Goal: Task Accomplishment & Management: Use online tool/utility

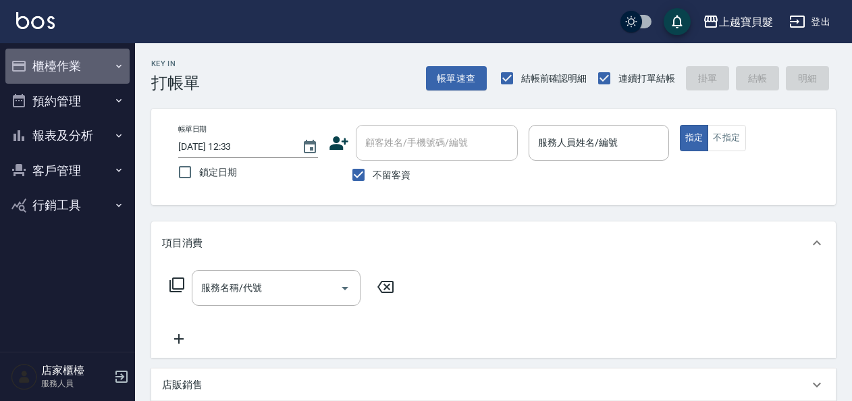
click at [108, 74] on button "櫃檯作業" at bounding box center [67, 66] width 124 height 35
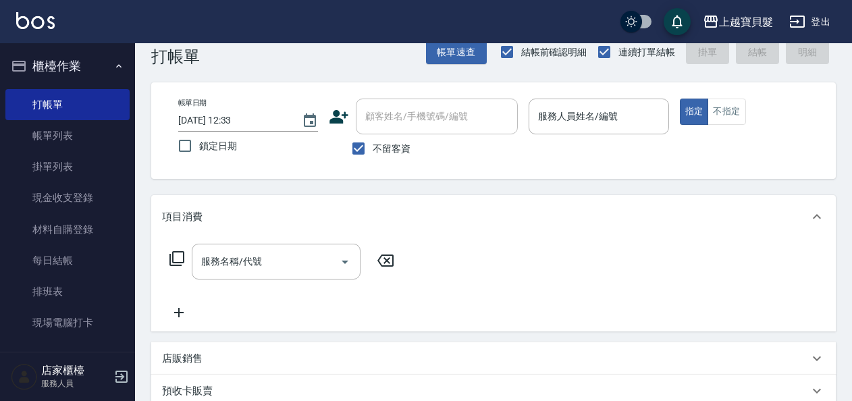
scroll to position [68, 0]
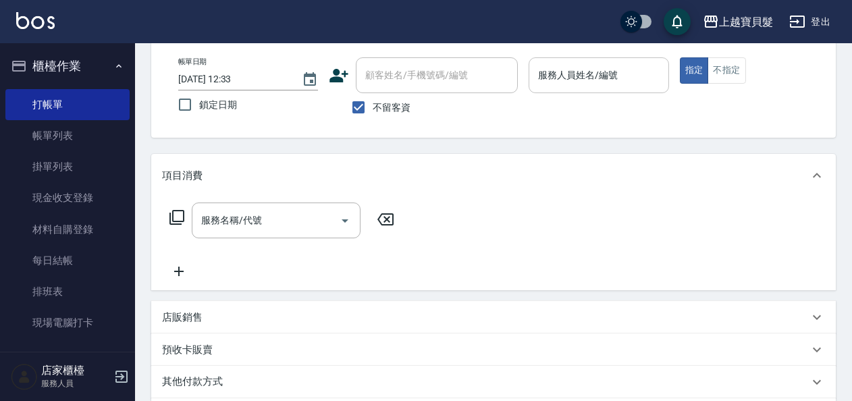
click at [578, 88] on div "服務人員姓名/編號" at bounding box center [599, 75] width 140 height 36
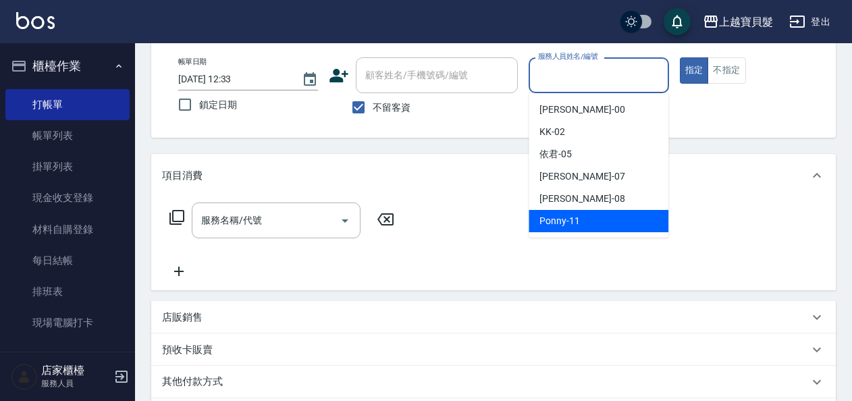
click at [579, 224] on div "Ponny -11" at bounding box center [599, 221] width 140 height 22
type input "Ponny-11"
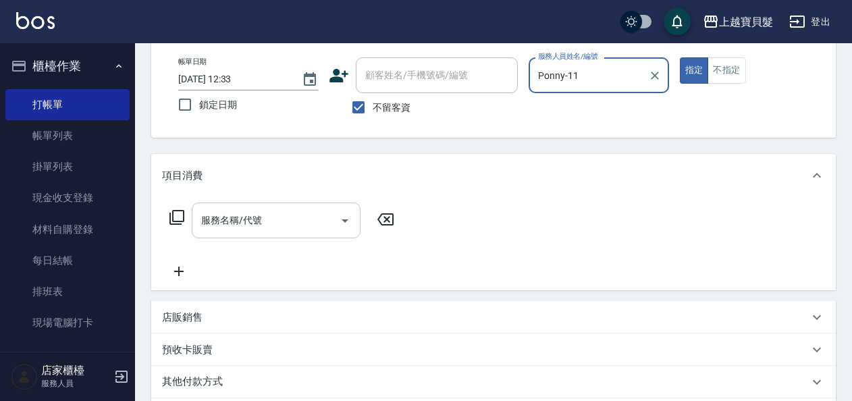
click at [272, 229] on input "服務名稱/代號" at bounding box center [266, 221] width 136 height 24
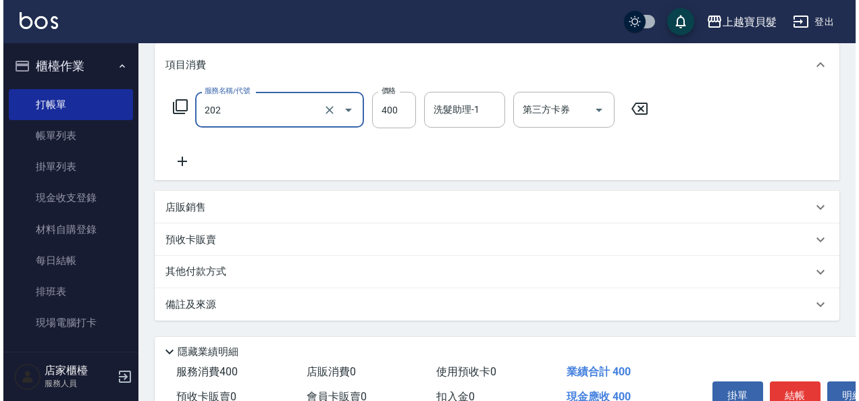
scroll to position [249, 0]
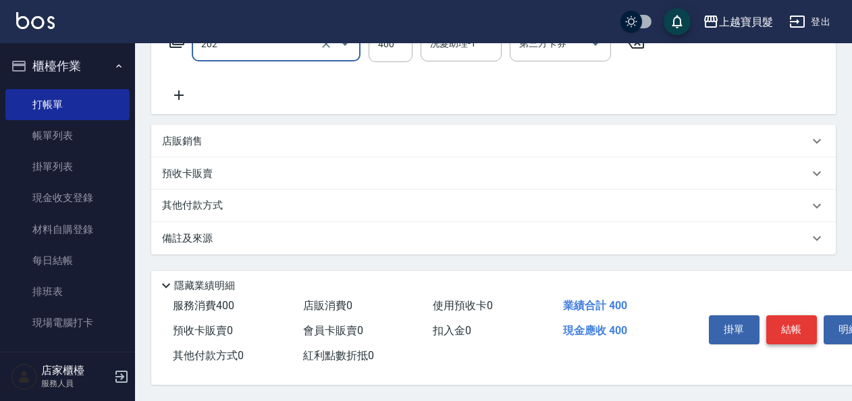
type input "剪髮(202)"
click at [802, 321] on button "結帳" at bounding box center [791, 329] width 51 height 28
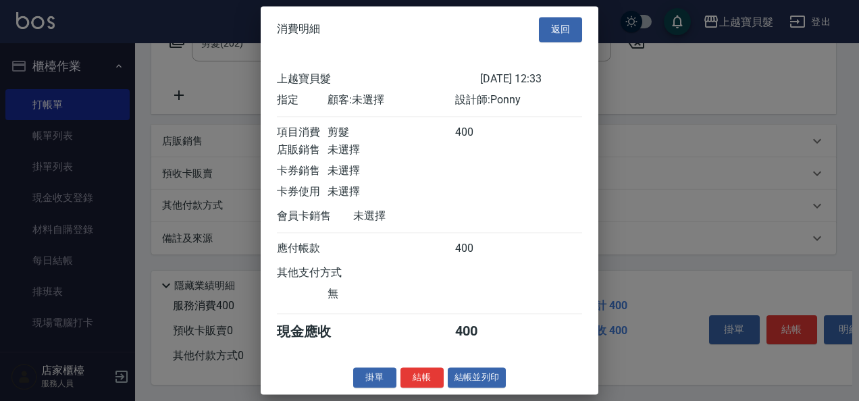
scroll to position [3, 0]
click at [492, 385] on button "結帳並列印" at bounding box center [477, 377] width 59 height 21
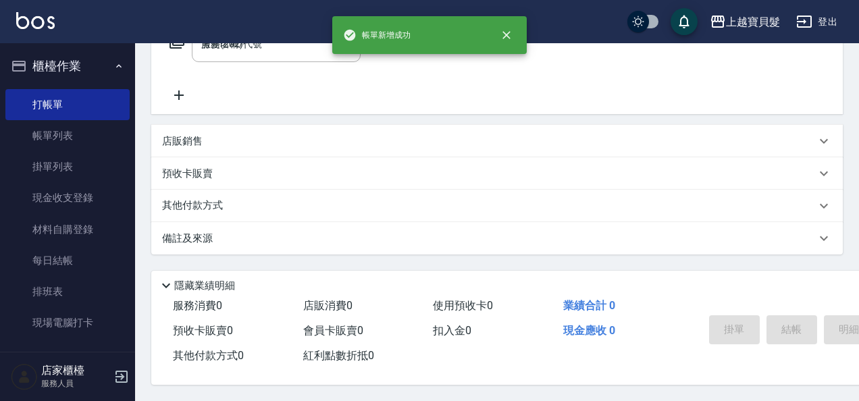
type input "[DATE] 12:34"
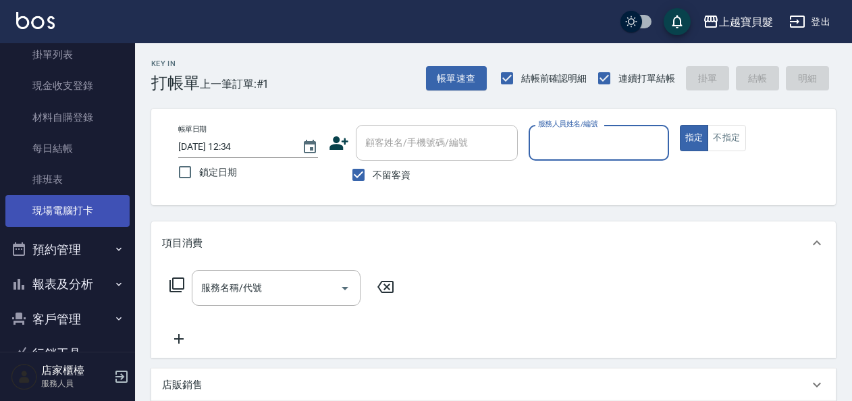
scroll to position [147, 0]
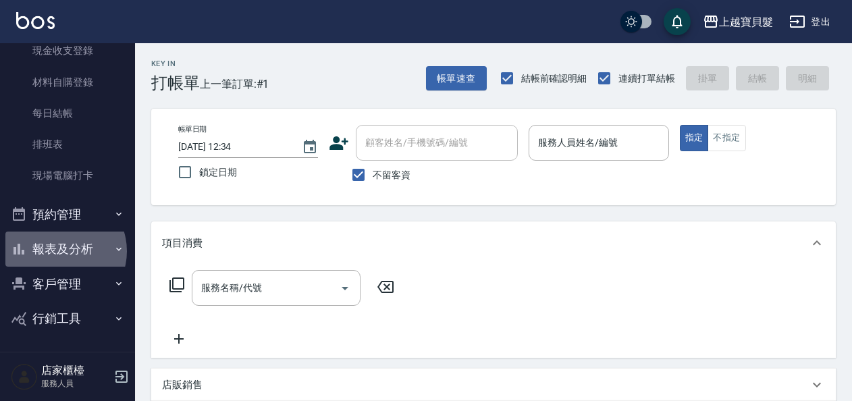
click at [60, 252] on button "報表及分析" at bounding box center [67, 249] width 124 height 35
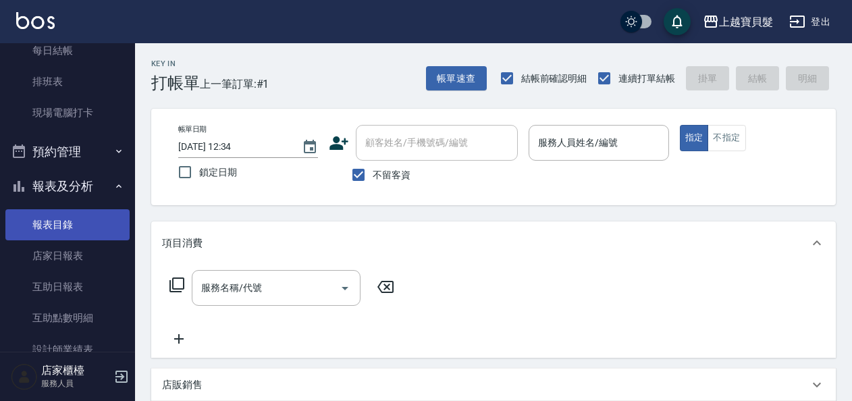
scroll to position [282, 0]
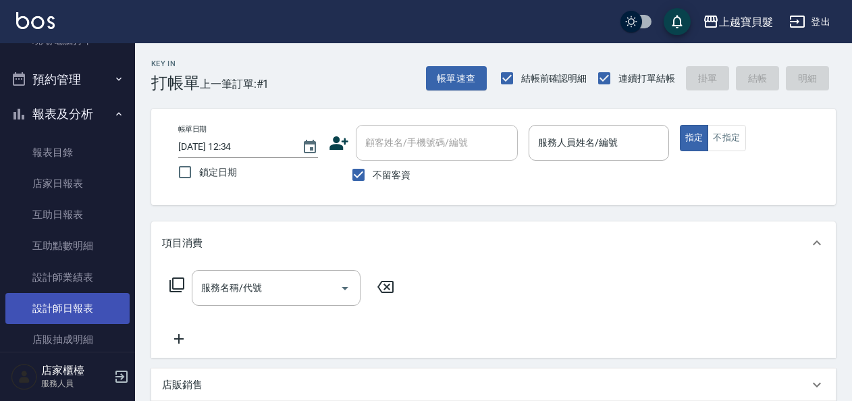
click at [66, 315] on link "設計師日報表" at bounding box center [67, 308] width 124 height 31
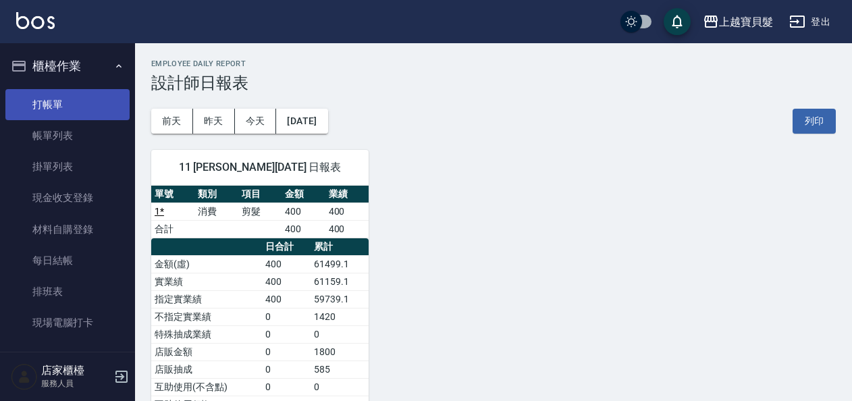
click at [36, 105] on link "打帳單" at bounding box center [67, 104] width 124 height 31
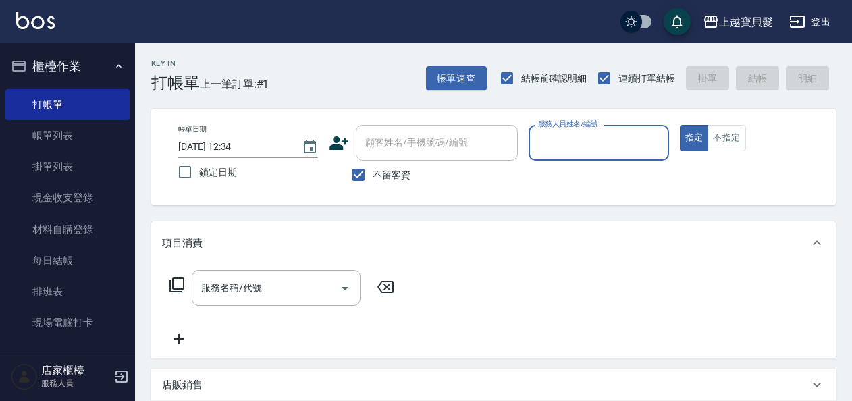
click at [587, 151] on input "服務人員姓名/編號" at bounding box center [599, 143] width 128 height 24
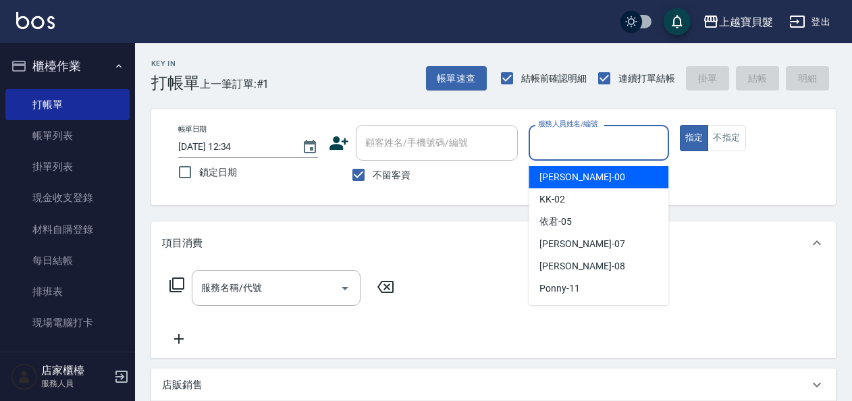
drag, startPoint x: 581, startPoint y: 180, endPoint x: 548, endPoint y: 179, distance: 32.4
click at [580, 180] on div "小華 -00" at bounding box center [599, 177] width 140 height 22
type input "小華-00"
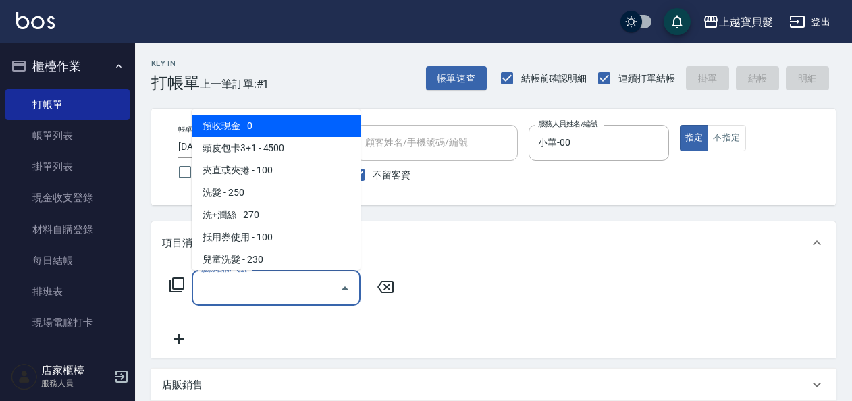
click at [269, 294] on input "服務名稱/代號" at bounding box center [266, 288] width 136 height 24
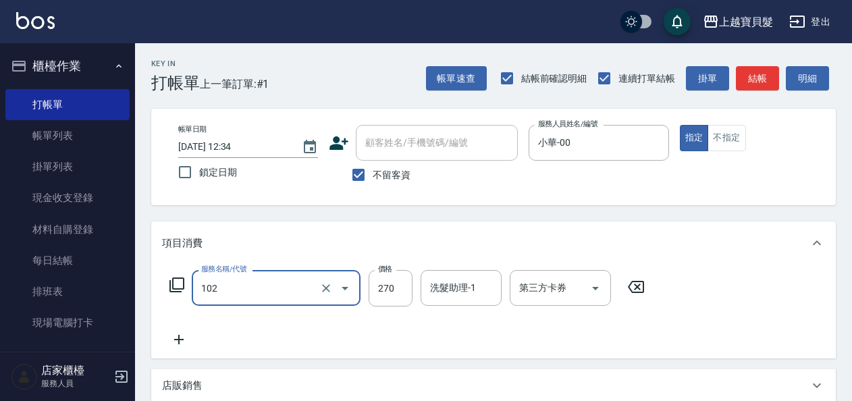
type input "洗+潤絲(102)"
click at [182, 342] on icon at bounding box center [179, 340] width 34 height 16
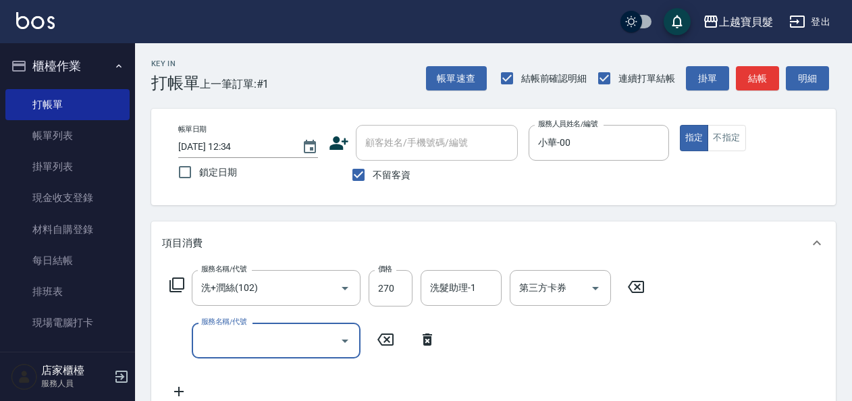
click at [220, 348] on input "服務名稱/代號" at bounding box center [266, 341] width 136 height 24
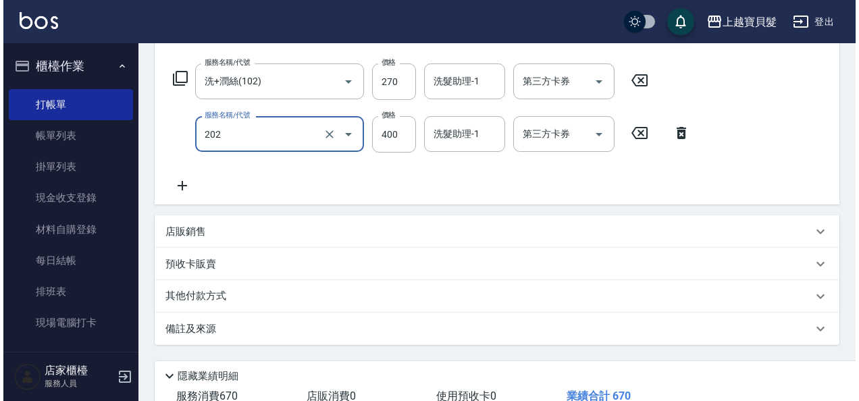
scroll to position [302, 0]
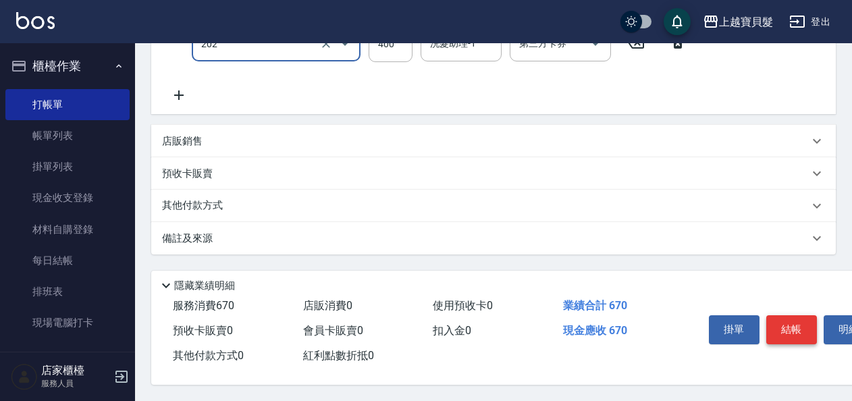
type input "剪髮(202)"
click at [774, 319] on button "結帳" at bounding box center [791, 329] width 51 height 28
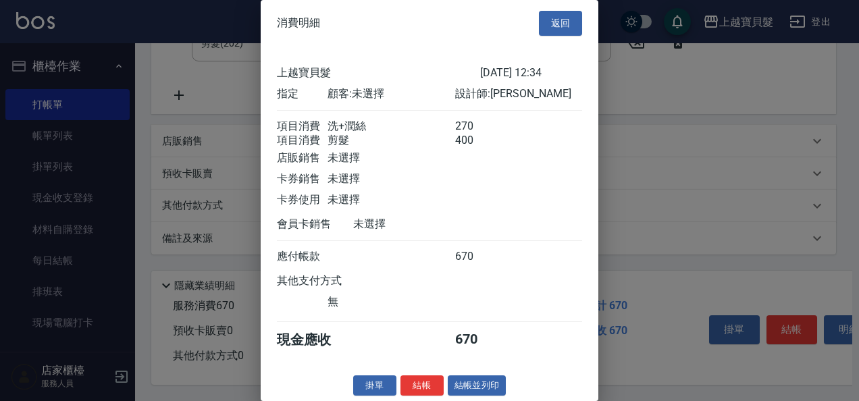
scroll to position [19, 0]
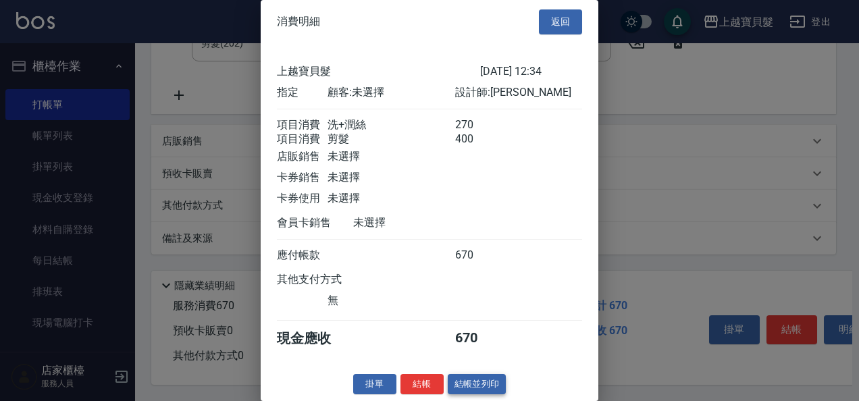
click at [471, 384] on button "結帳並列印" at bounding box center [477, 384] width 59 height 21
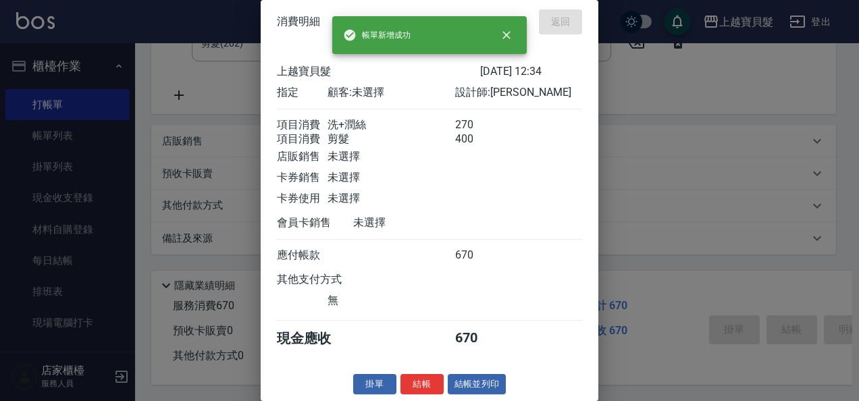
type input "[DATE] 12:49"
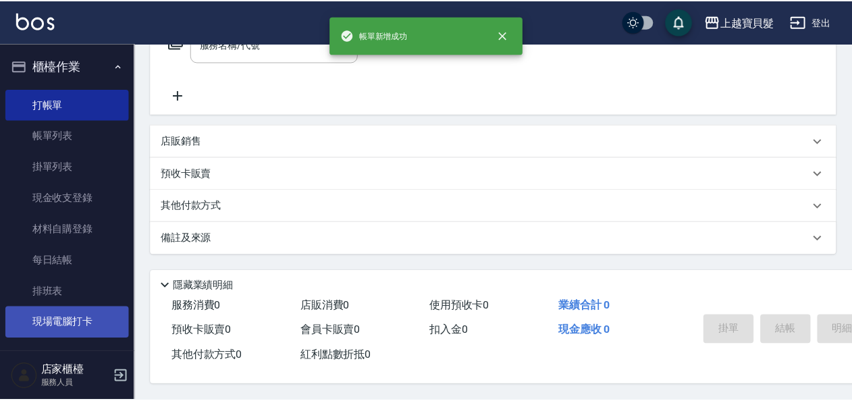
scroll to position [0, 0]
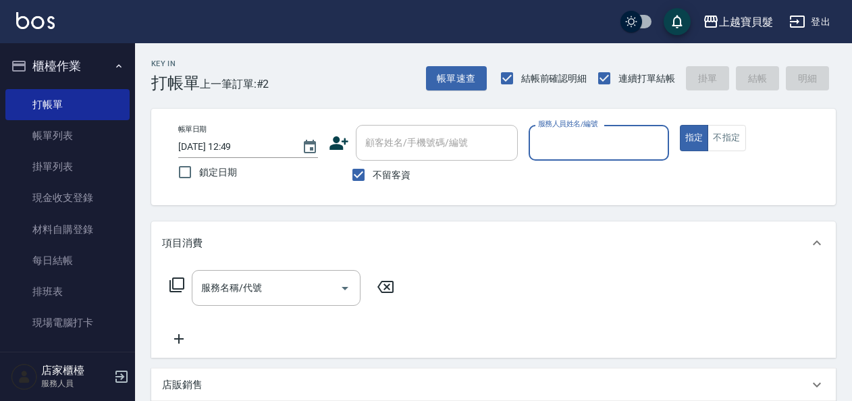
click at [596, 142] on input "服務人員姓名/編號" at bounding box center [599, 143] width 128 height 24
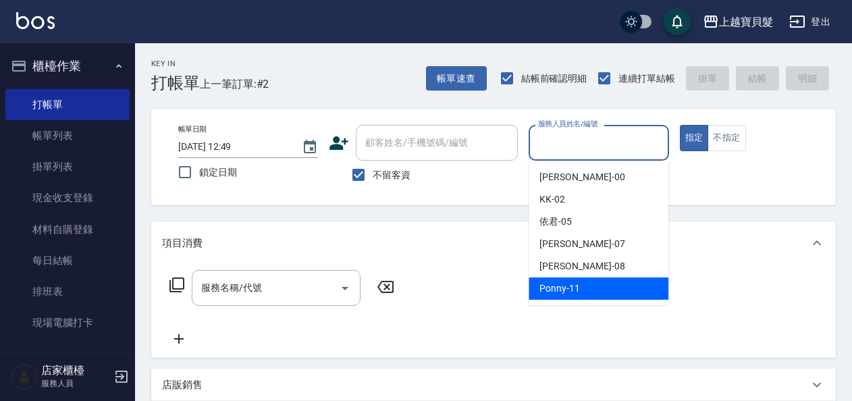
click at [624, 286] on div "Ponny -11" at bounding box center [599, 289] width 140 height 22
type input "Ponny-11"
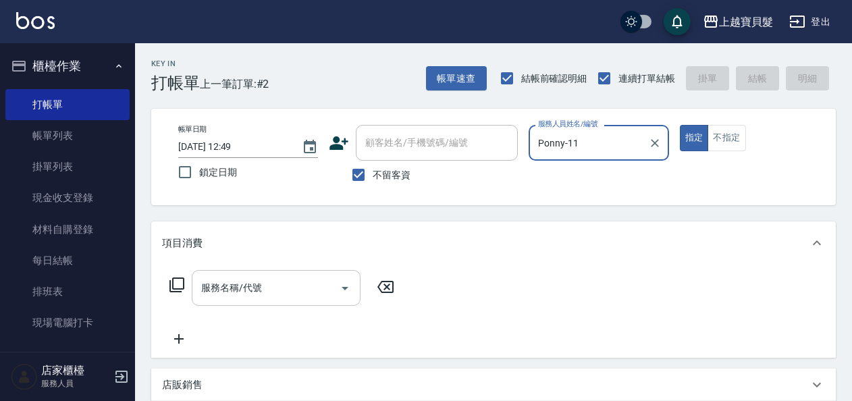
click at [232, 293] on input "服務名稱/代號" at bounding box center [266, 288] width 136 height 24
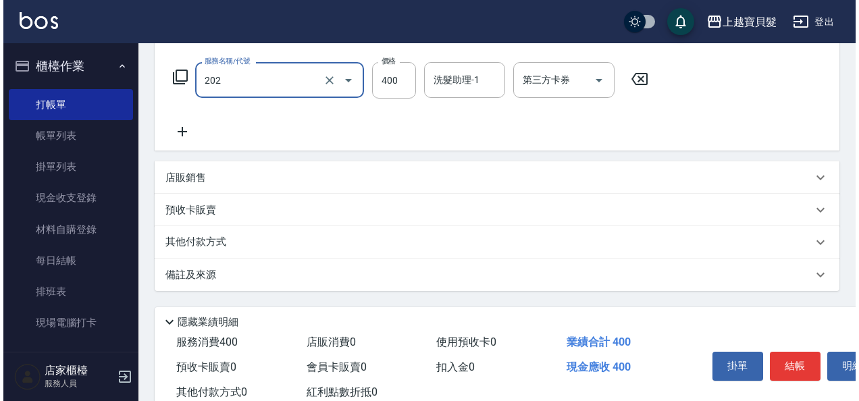
scroll to position [249, 0]
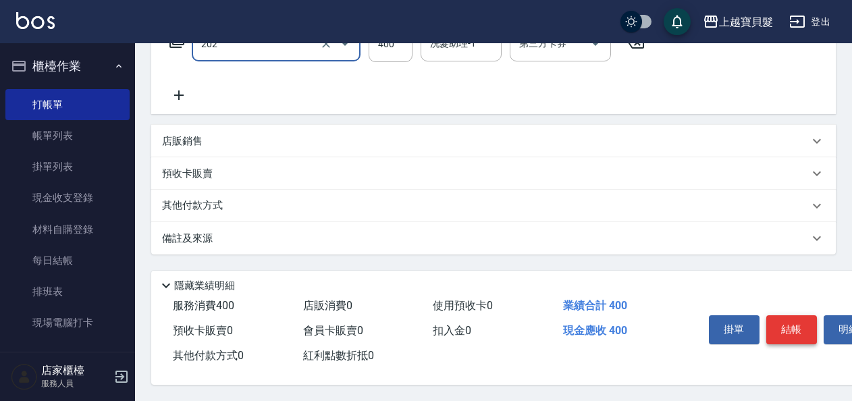
type input "剪髮(202)"
click at [791, 325] on button "結帳" at bounding box center [791, 329] width 51 height 28
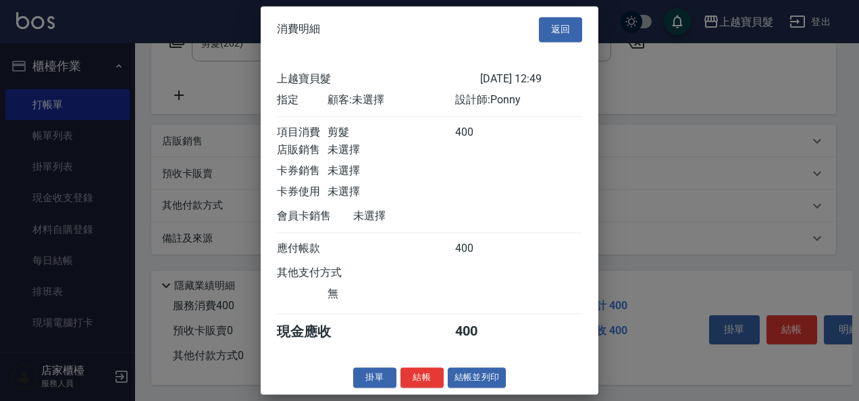
scroll to position [3, 0]
click at [464, 378] on button "結帳並列印" at bounding box center [477, 377] width 59 height 21
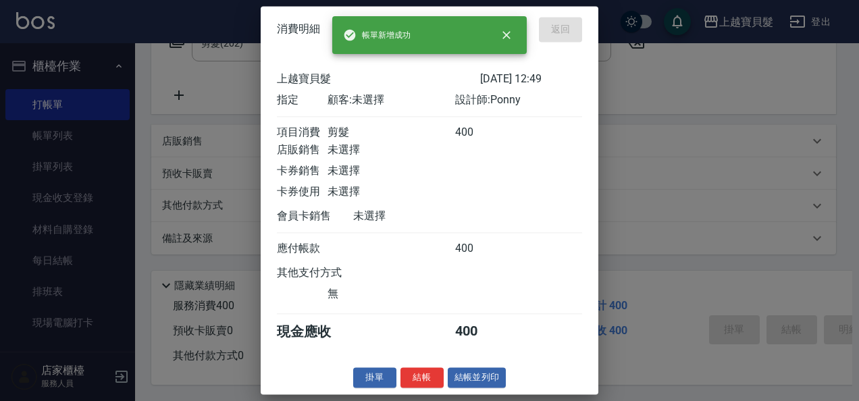
type input "[DATE] 13:18"
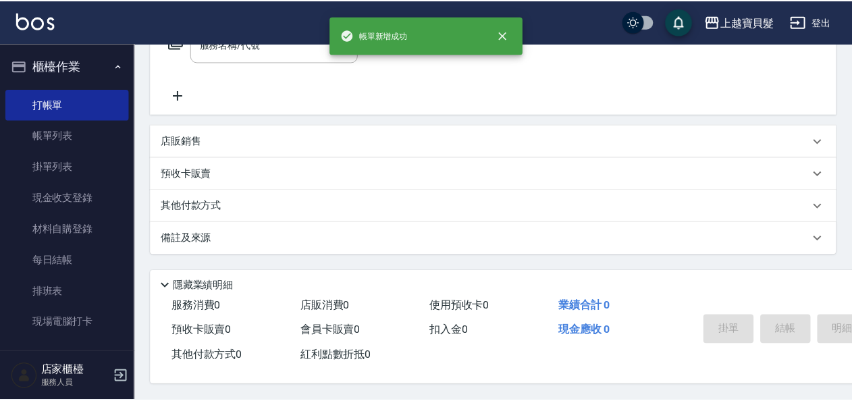
scroll to position [0, 0]
